Goal: Task Accomplishment & Management: Manage account settings

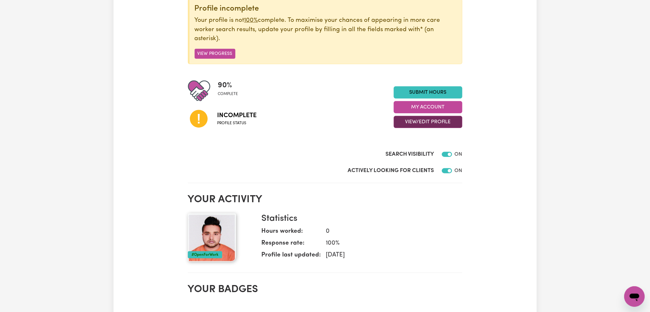
scroll to position [12, 0]
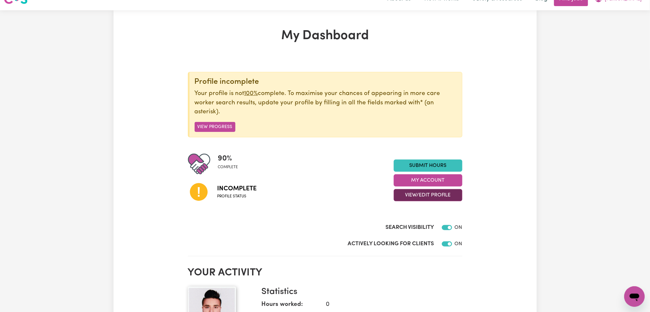
click at [412, 189] on button "View/Edit Profile" at bounding box center [428, 195] width 69 height 12
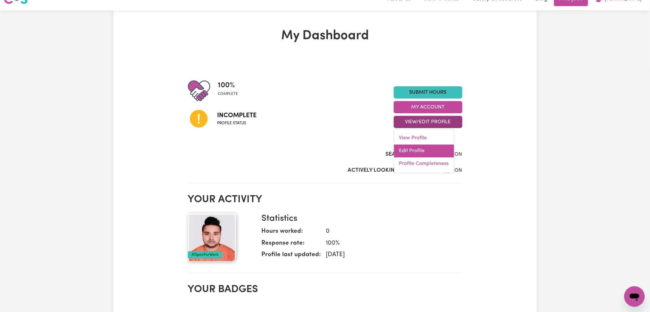
click at [414, 148] on link "Edit Profile" at bounding box center [424, 151] width 60 height 13
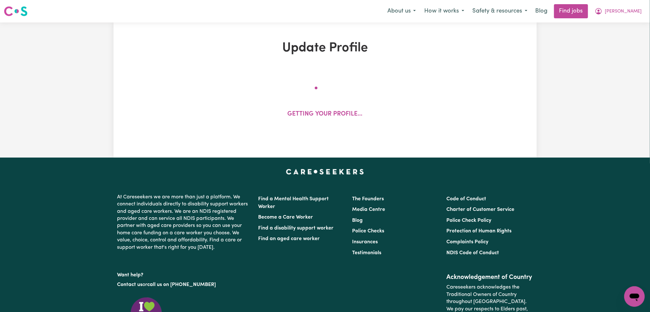
select select "[DEMOGRAPHIC_DATA]"
select select "Student Visa"
select select "Studying a healthcare related degree or qualification"
select select "60"
select select "75"
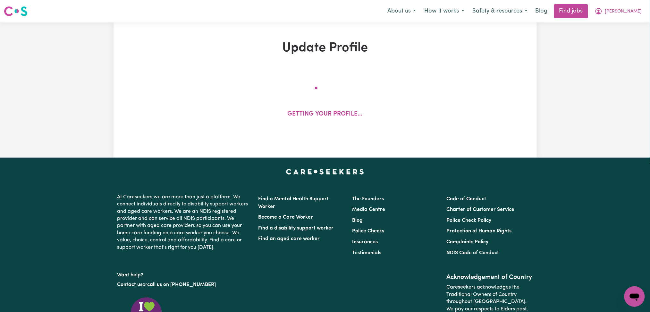
select select "90"
select select "120"
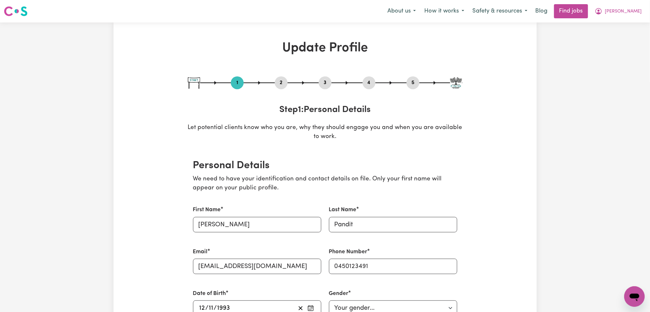
click at [281, 84] on button "2" at bounding box center [281, 83] width 13 height 8
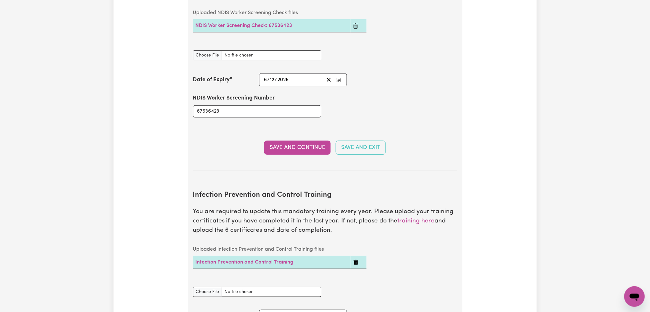
scroll to position [1026, 0]
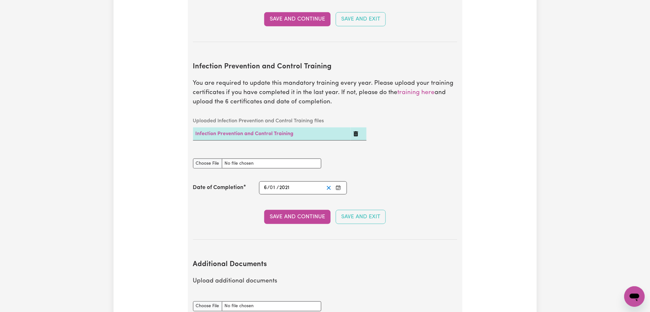
click at [330, 186] on line "Clear date" at bounding box center [329, 188] width 4 height 4
click at [341, 183] on button "Enter the Date of Completion of your Infection Prevention and Control Training" at bounding box center [338, 187] width 9 height 9
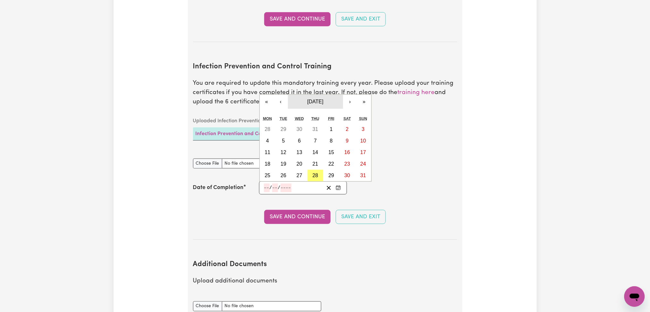
click at [321, 99] on span "[DATE]" at bounding box center [315, 101] width 16 height 5
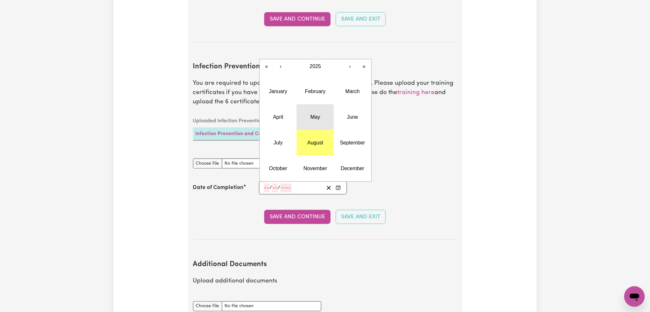
click at [307, 116] on button "May" at bounding box center [315, 117] width 37 height 26
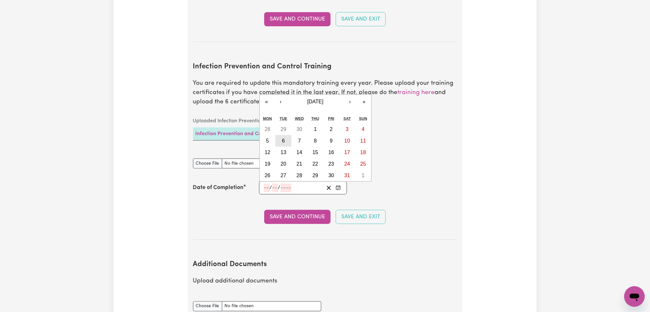
click at [285, 135] on button "6" at bounding box center [284, 141] width 16 height 12
type input "[DATE]"
type input "6"
type input "5"
type input "2025"
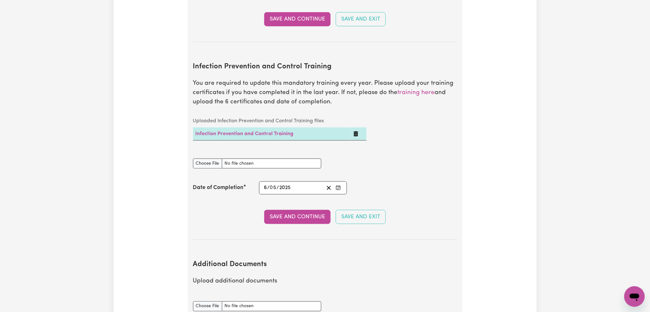
click at [399, 151] on div "Infection Prevention and Control Training document" at bounding box center [325, 163] width 272 height 25
click at [356, 127] on td at bounding box center [359, 133] width 16 height 13
click at [356, 131] on icon "Delete Infection Prevention and Control Training" at bounding box center [356, 133] width 4 height 5
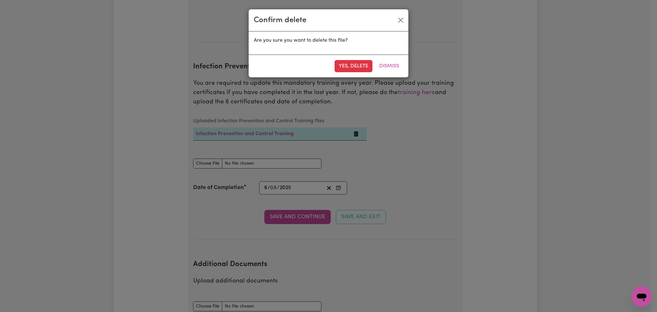
click at [358, 77] on div "Confirm delete Are you sure you want to delete this file? Yes, delete Dismiss" at bounding box center [328, 43] width 160 height 69
click at [357, 71] on button "Yes, delete" at bounding box center [354, 66] width 38 height 12
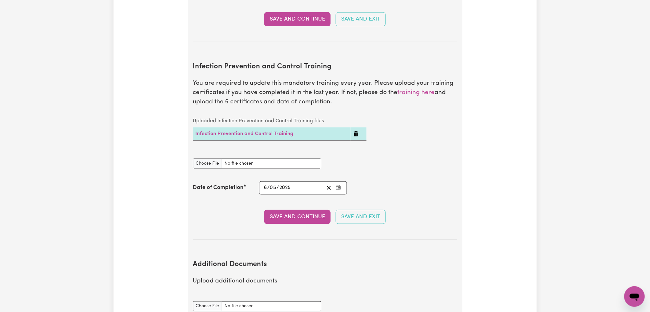
click at [348, 64] on section "Infection Prevention and Control Training You are required to update this manda…" at bounding box center [325, 145] width 264 height 187
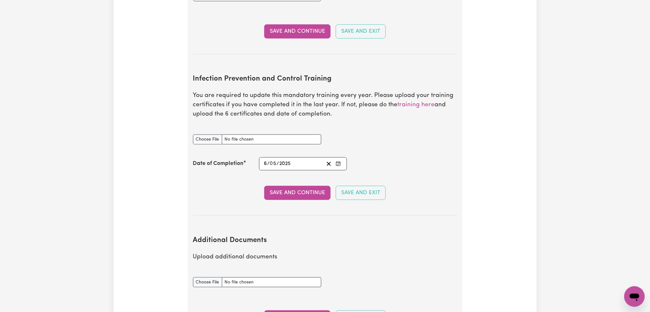
scroll to position [992, 0]
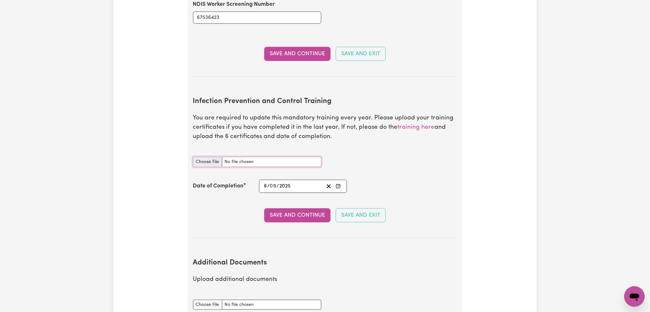
click at [202, 157] on input "Infection Prevention and Control Training document" at bounding box center [257, 162] width 128 height 10
type input "C:\fakepath\[PERSON_NAME] Infection Prevention and Control Training.pdf"
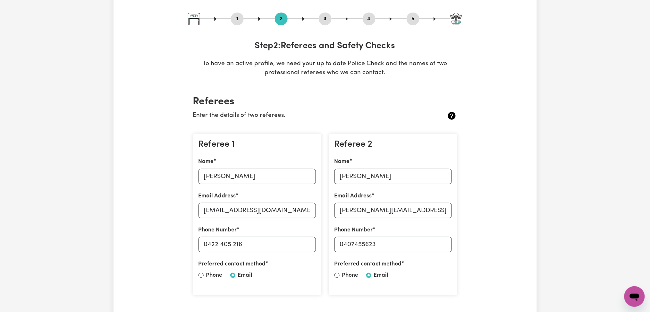
scroll to position [0, 0]
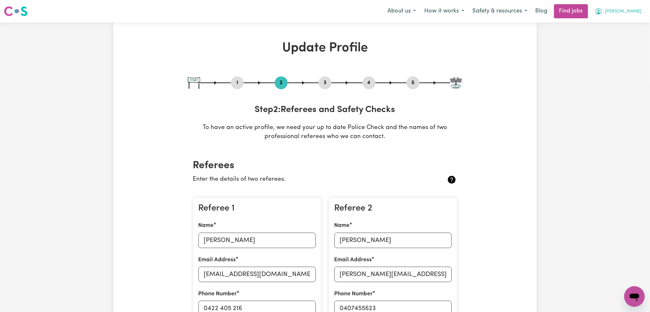
click at [628, 8] on button "[PERSON_NAME]" at bounding box center [618, 10] width 55 height 13
click at [622, 42] on link "My Dashboard" at bounding box center [620, 37] width 51 height 12
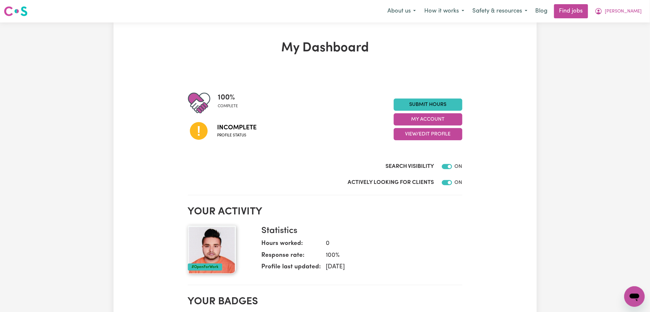
click at [622, 49] on div "My Dashboard 100 % complete Incomplete Profile status Submit Hours My Account V…" at bounding box center [325, 314] width 650 height 585
drag, startPoint x: 640, startPoint y: 6, endPoint x: 639, endPoint y: 16, distance: 10.6
click at [640, 8] on button "[PERSON_NAME]" at bounding box center [618, 10] width 55 height 13
click at [624, 52] on link "Logout" at bounding box center [620, 49] width 51 height 12
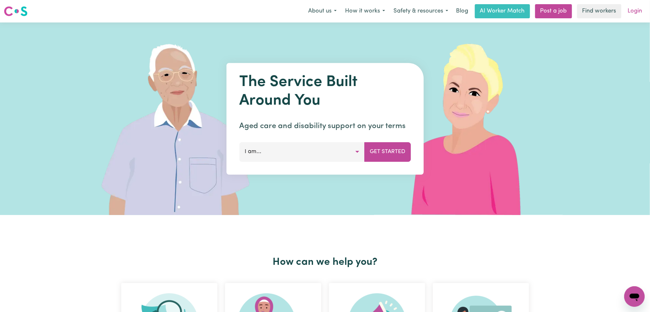
click at [637, 12] on link "Login" at bounding box center [635, 11] width 22 height 14
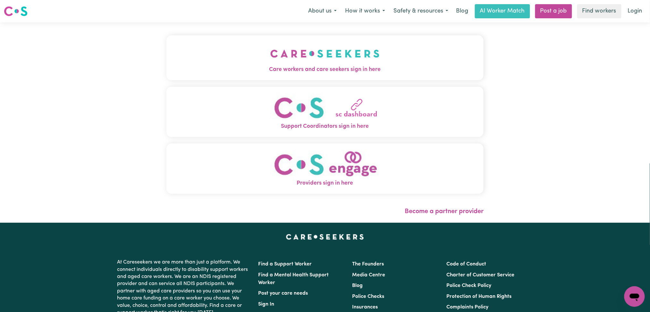
click at [233, 74] on button "Care workers and care seekers sign in here" at bounding box center [325, 57] width 318 height 45
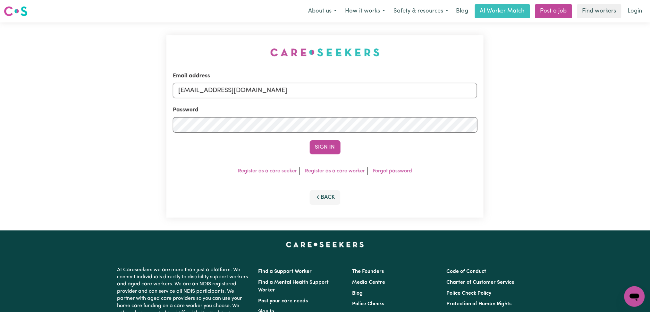
click at [281, 106] on div "Password" at bounding box center [325, 119] width 305 height 27
click at [265, 94] on input "[EMAIL_ADDRESS][DOMAIN_NAME]" at bounding box center [325, 90] width 305 height 15
drag, startPoint x: 210, startPoint y: 89, endPoint x: 349, endPoint y: 99, distance: 139.5
click at [349, 99] on form "Email address Superuser~[EMAIL_ADDRESS][DOMAIN_NAME] Password Sign In" at bounding box center [325, 113] width 305 height 82
type input "[EMAIL_ADDRESS][DOMAIN_NAME]"
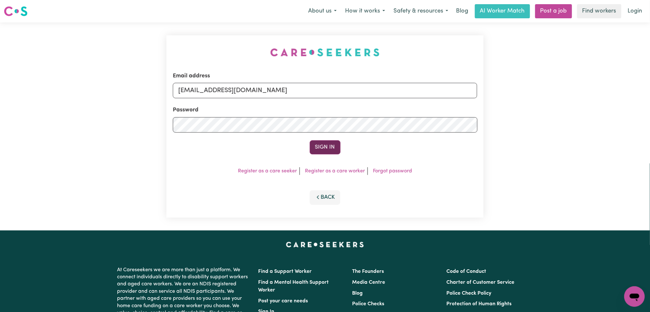
click at [329, 147] on button "Sign In" at bounding box center [325, 147] width 31 height 14
